Goal: Transaction & Acquisition: Purchase product/service

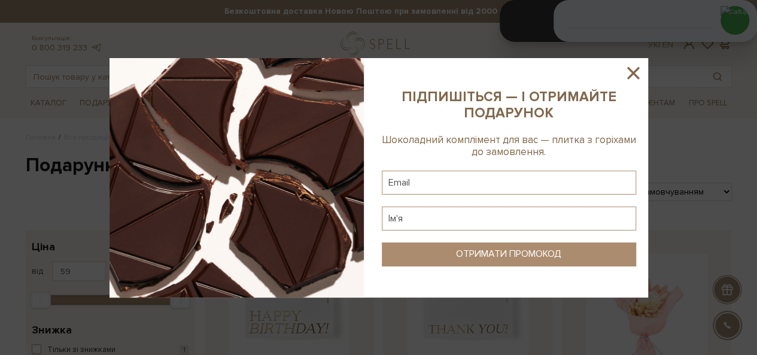
click at [635, 76] on icon at bounding box center [633, 73] width 12 height 12
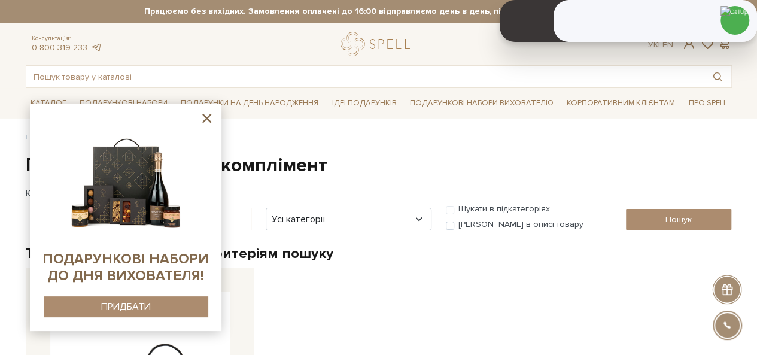
click at [207, 123] on icon at bounding box center [206, 118] width 15 height 15
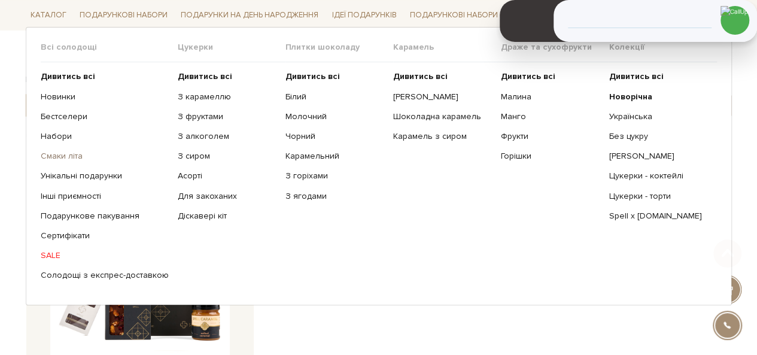
scroll to position [120, 0]
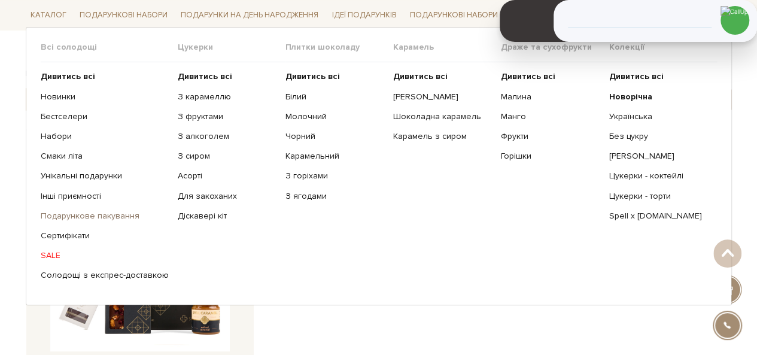
click at [76, 212] on link "Подарункове пакування" at bounding box center [105, 216] width 128 height 11
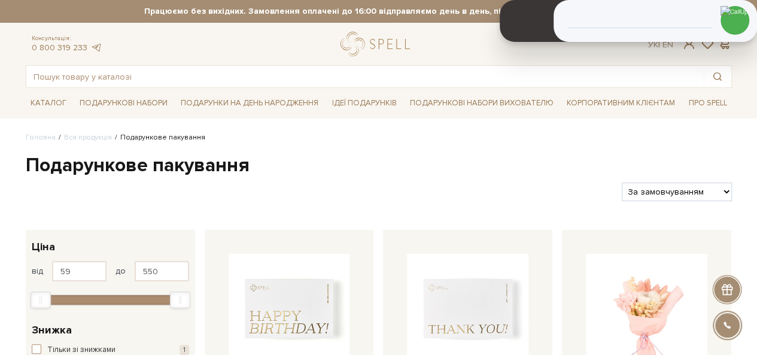
click at [684, 184] on select "За замовчуванням За Ціною (зростання) За Ціною (зменшення) Новинки За популярні…" at bounding box center [675, 191] width 109 height 19
select select "https://spellchocolate.com/our-productions/podarunkov%D1%96-paketi/?sort=p.pric…"
click at [621, 182] on select "За замовчуванням За Ціною (зростання) За Ціною (зменшення) Новинки За популярні…" at bounding box center [675, 191] width 109 height 19
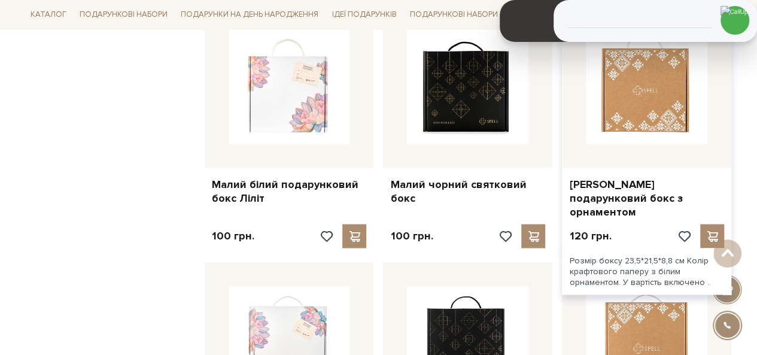
scroll to position [1017, 0]
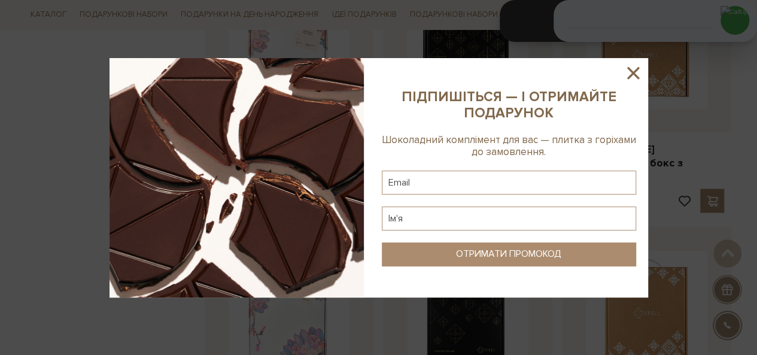
click at [638, 74] on icon at bounding box center [633, 73] width 20 height 20
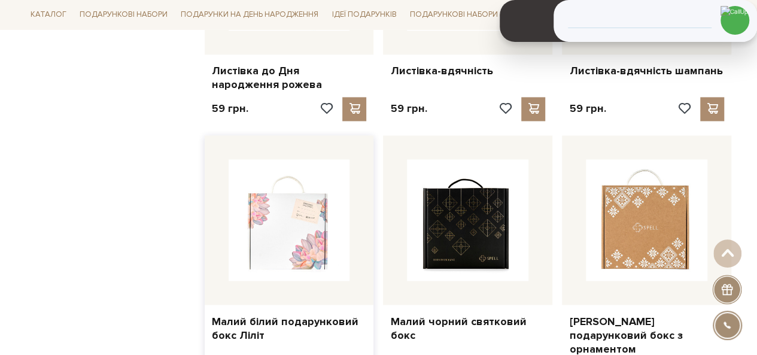
scroll to position [897, 0]
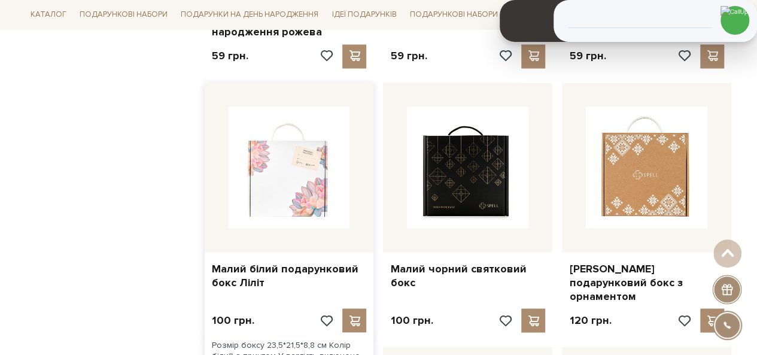
click at [278, 170] on img at bounding box center [288, 166] width 121 height 121
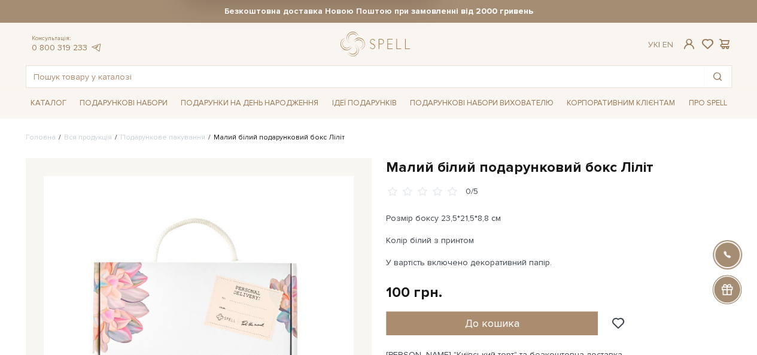
drag, startPoint x: 523, startPoint y: 14, endPoint x: 224, endPoint y: 90, distance: 309.2
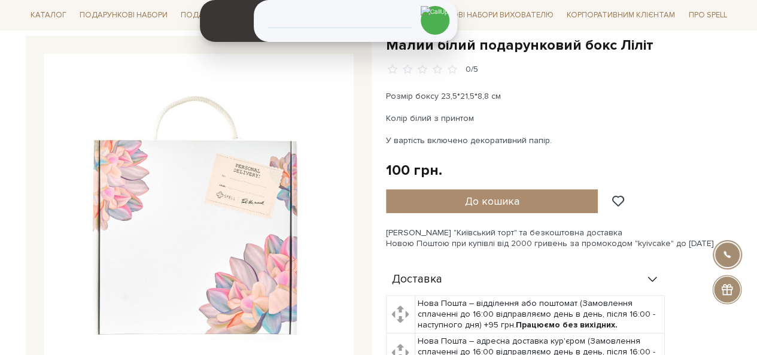
scroll to position [112, 0]
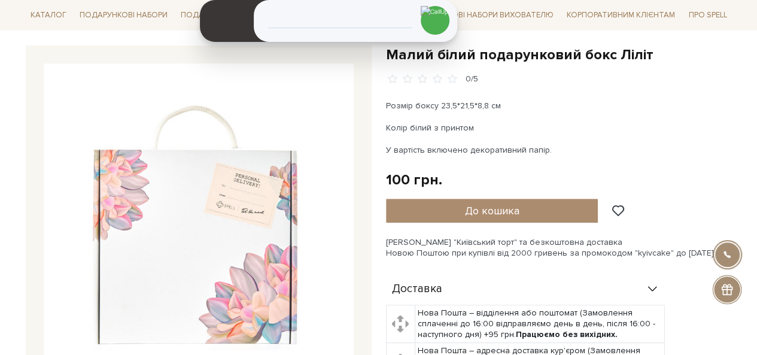
drag, startPoint x: 55, startPoint y: 51, endPoint x: 335, endPoint y: 69, distance: 280.5
click at [335, 69] on div at bounding box center [199, 218] width 346 height 346
click at [663, 85] on div "Малий білий подарунковий бокс Ліліт 0/5 Розмір боксу 23,5*21,5*8,8 см Колір біл…" at bounding box center [559, 271] width 346 height 453
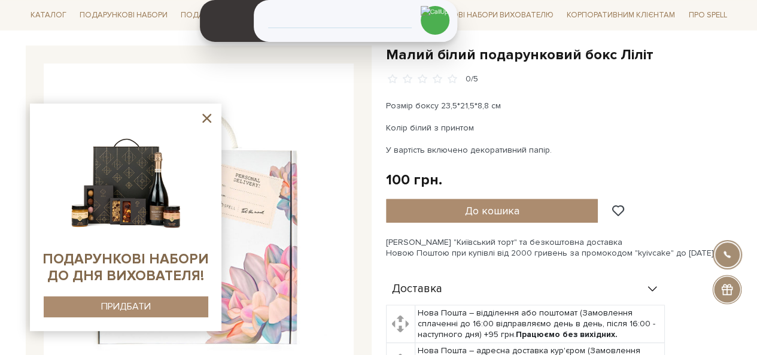
click at [208, 117] on icon at bounding box center [206, 118] width 9 height 9
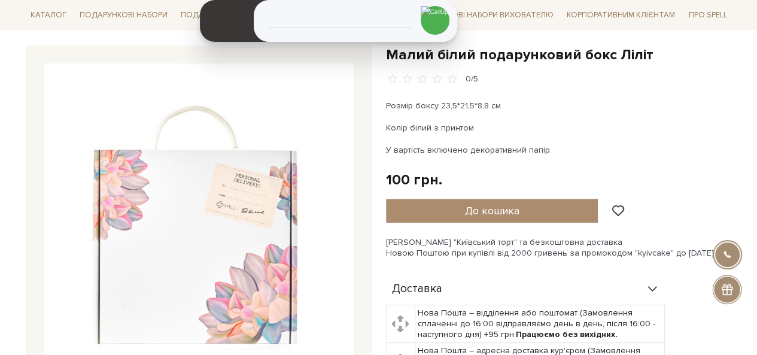
scroll to position [172, 0]
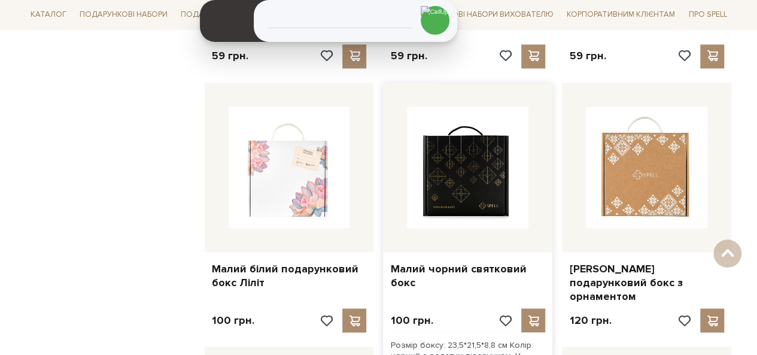
scroll to position [897, 0]
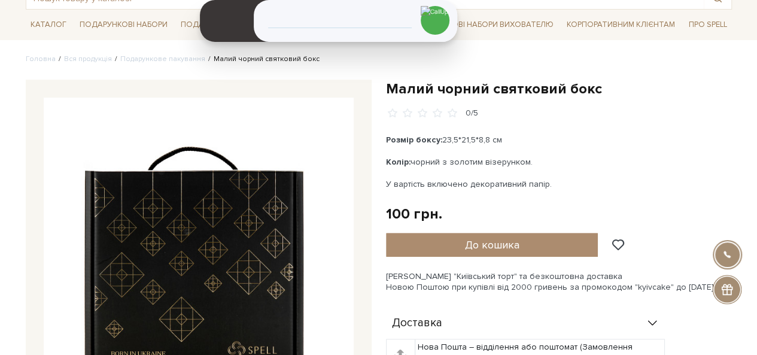
scroll to position [60, 0]
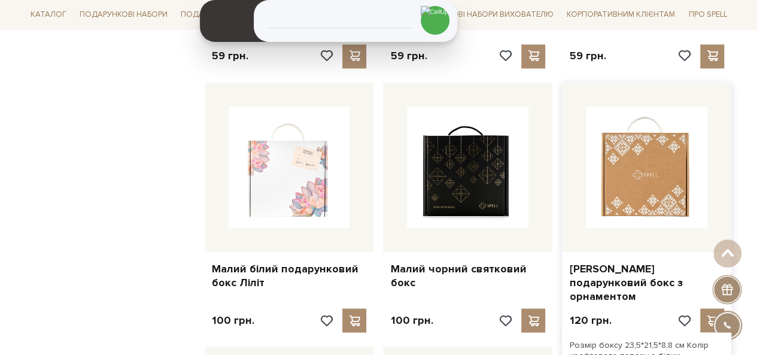
click at [635, 149] on img at bounding box center [646, 166] width 121 height 121
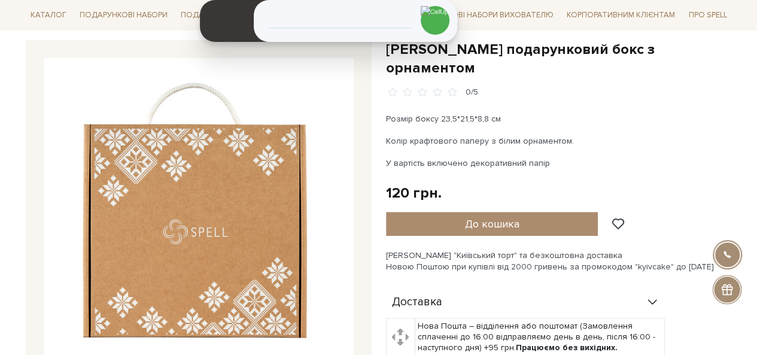
scroll to position [120, 0]
